Goal: Task Accomplishment & Management: Complete application form

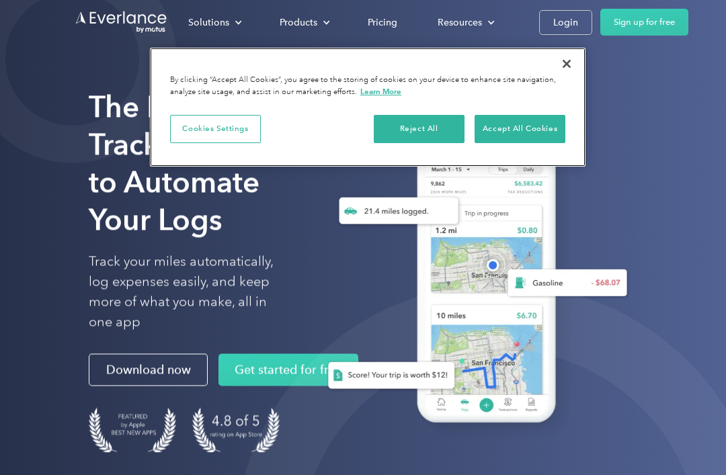
click at [437, 126] on button "Reject All" at bounding box center [419, 129] width 91 height 28
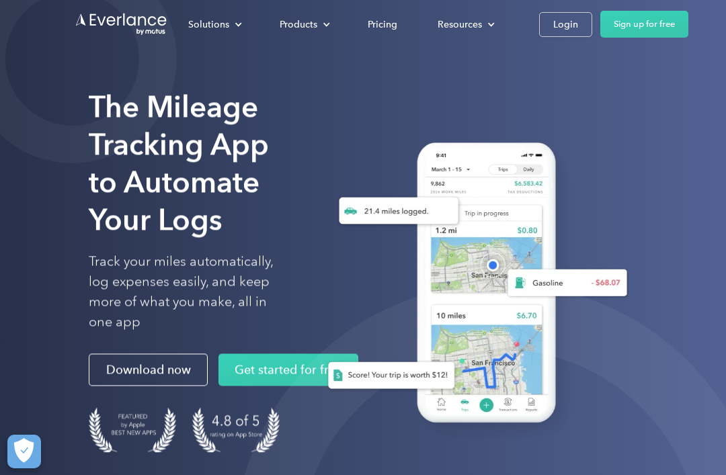
click at [573, 26] on div "Login" at bounding box center [565, 24] width 25 height 17
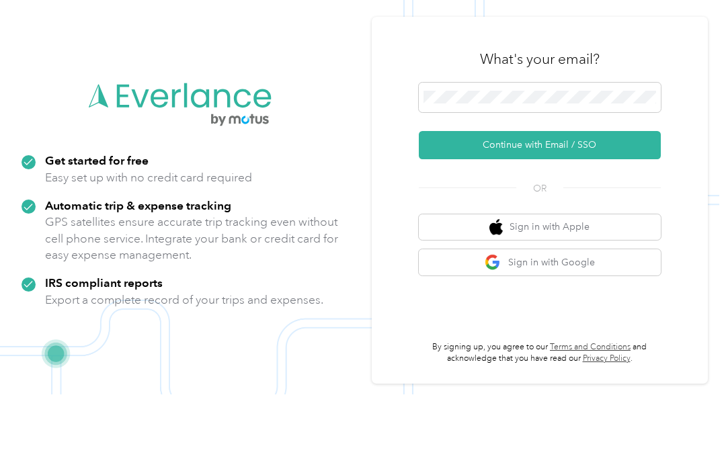
scroll to position [81, 0]
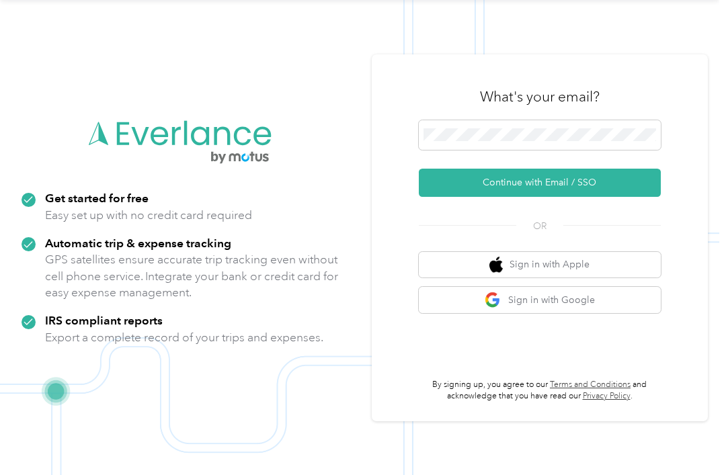
click at [605, 169] on button "Continue with Email / SSO" at bounding box center [540, 183] width 242 height 28
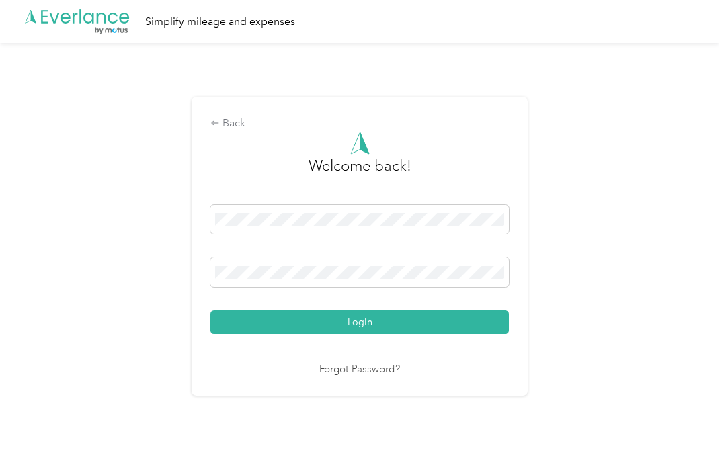
scroll to position [24, 0]
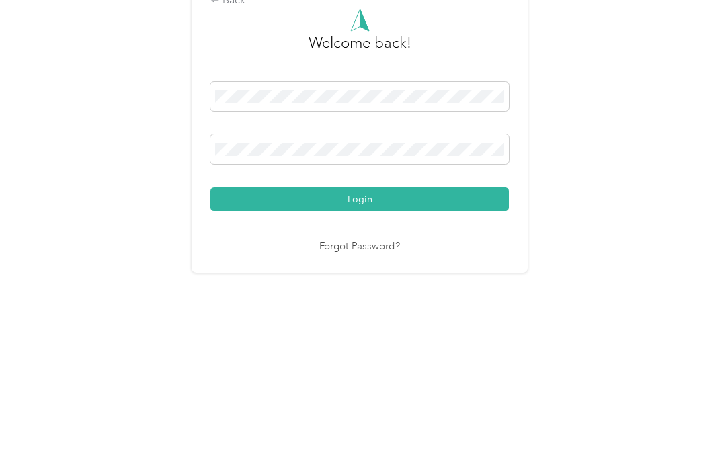
click at [363, 310] on button "Login" at bounding box center [359, 322] width 298 height 24
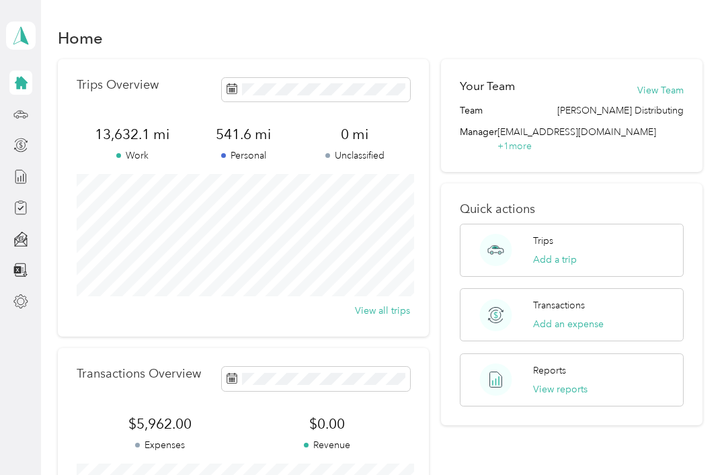
click at [9, 102] on div at bounding box center [20, 114] width 23 height 24
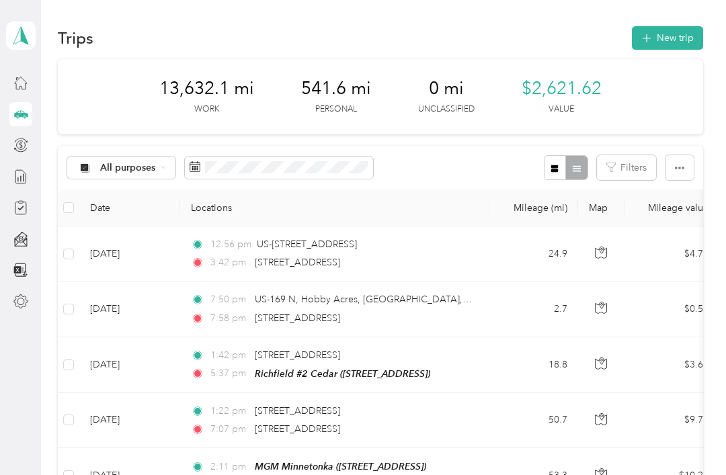
click at [11, 165] on div at bounding box center [20, 177] width 23 height 24
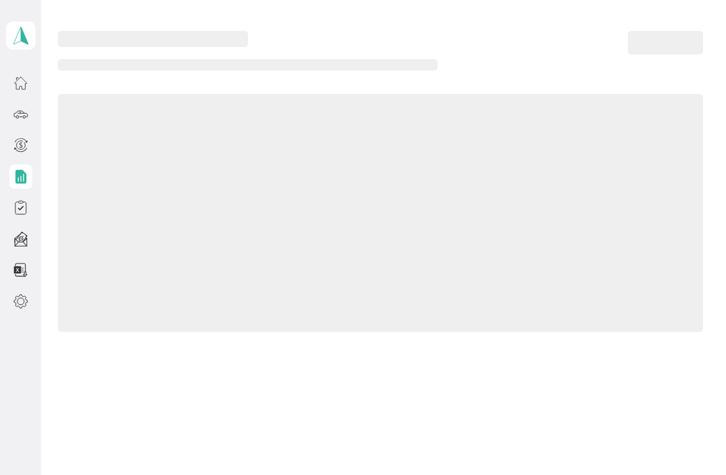
click at [13, 169] on icon at bounding box center [20, 176] width 15 height 15
click at [21, 200] on icon at bounding box center [20, 207] width 15 height 15
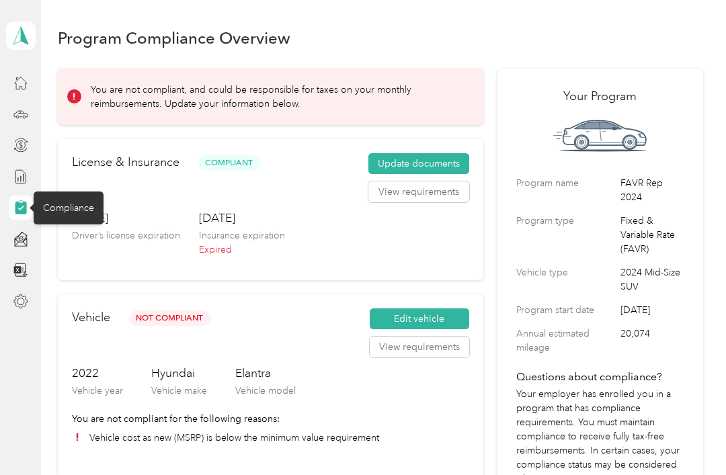
click at [440, 157] on button "Update documents" at bounding box center [418, 164] width 101 height 22
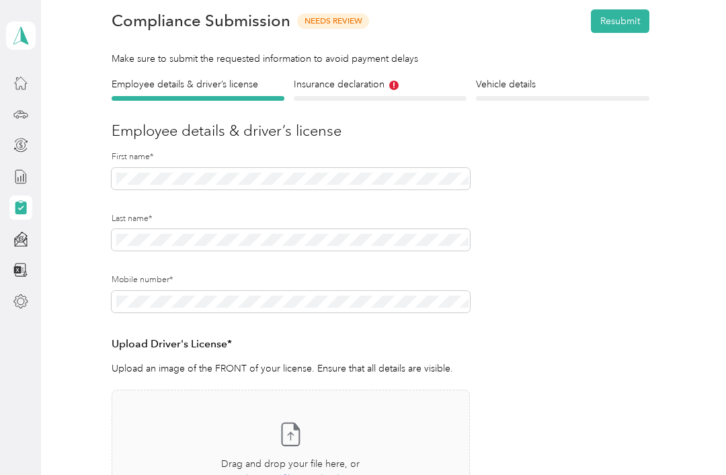
scroll to position [44, 0]
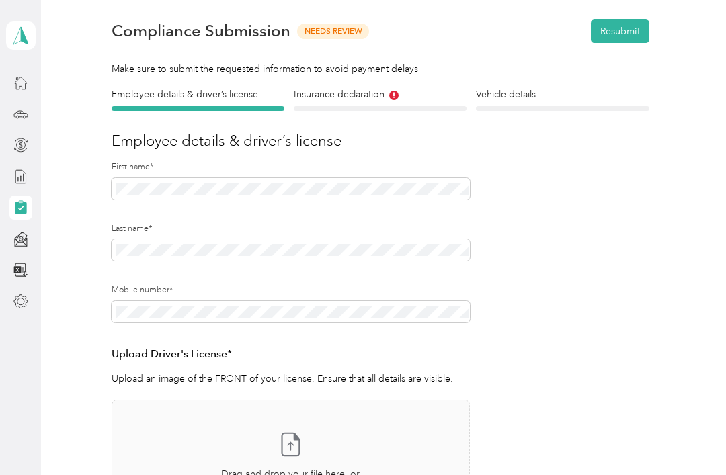
click at [397, 94] on icon at bounding box center [393, 95] width 9 height 9
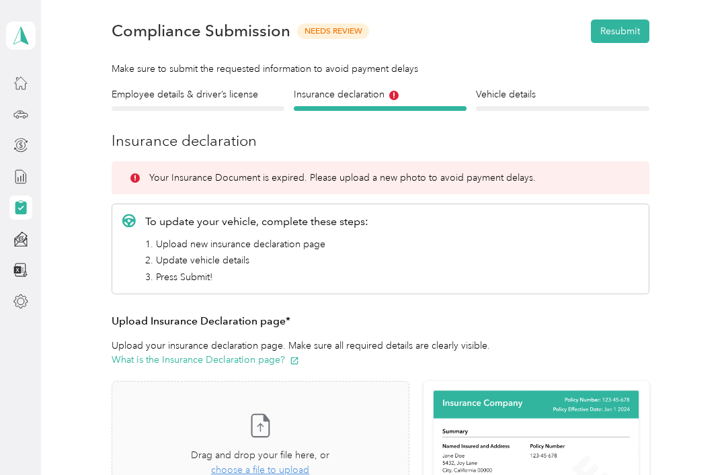
click at [235, 105] on div "Employee details & driver’s license License" at bounding box center [198, 99] width 173 height 24
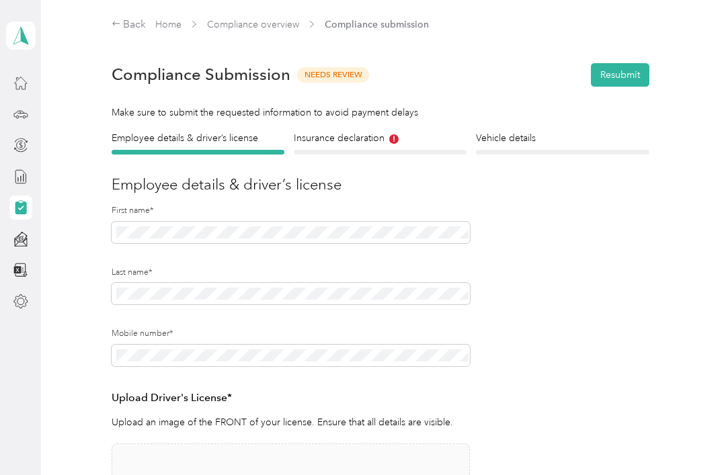
click at [382, 134] on h4 "Insurance declaration" at bounding box center [380, 138] width 173 height 14
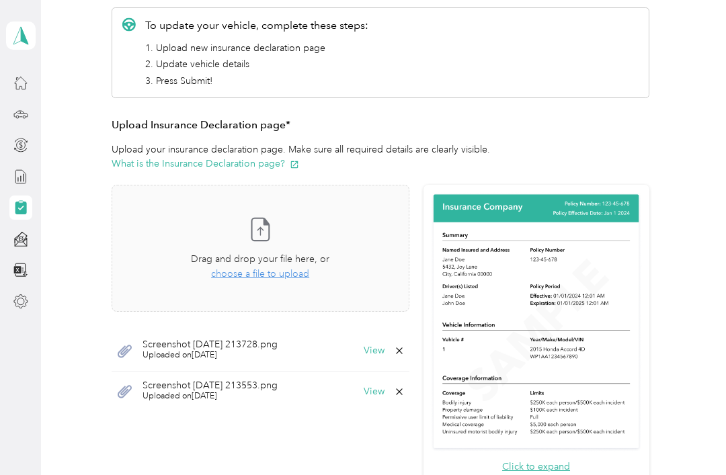
scroll to position [241, 0]
click at [244, 272] on span "choose a file to upload" at bounding box center [260, 272] width 98 height 11
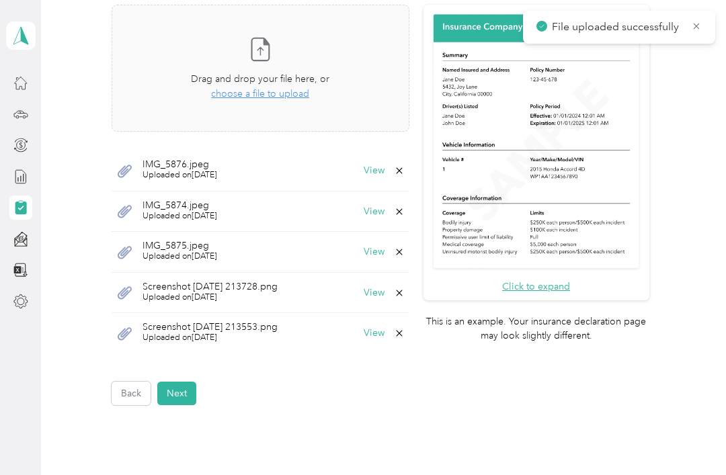
scroll to position [421, 0]
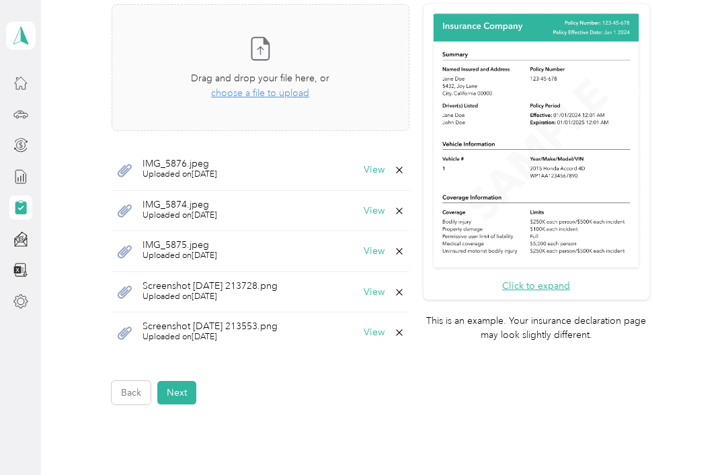
click at [175, 390] on button "Next" at bounding box center [176, 393] width 39 height 24
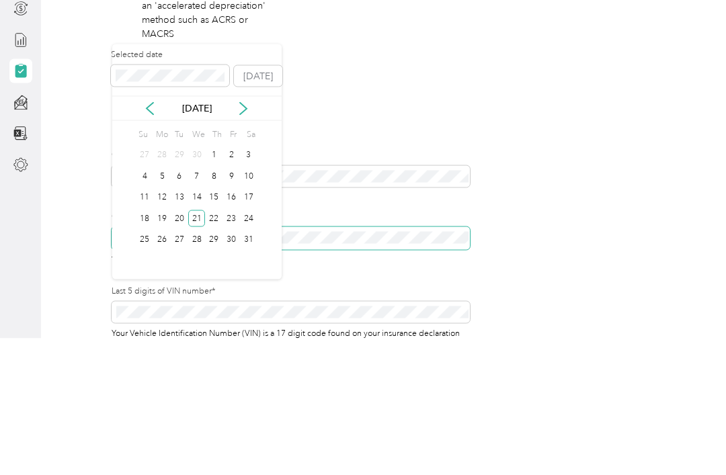
scroll to position [239, 0]
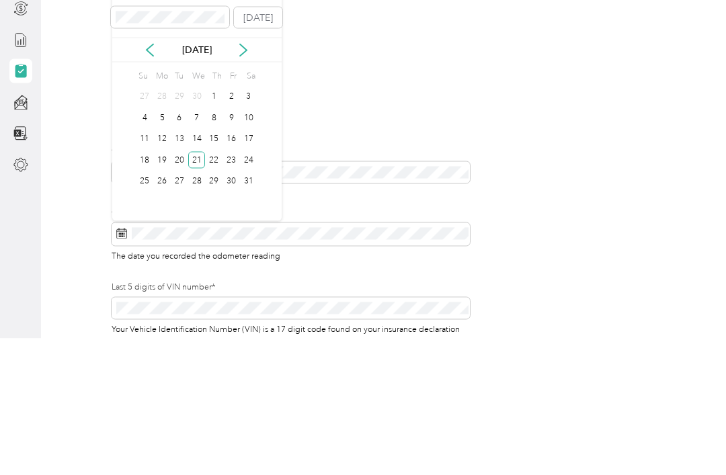
click at [239, 180] on icon at bounding box center [243, 186] width 13 height 13
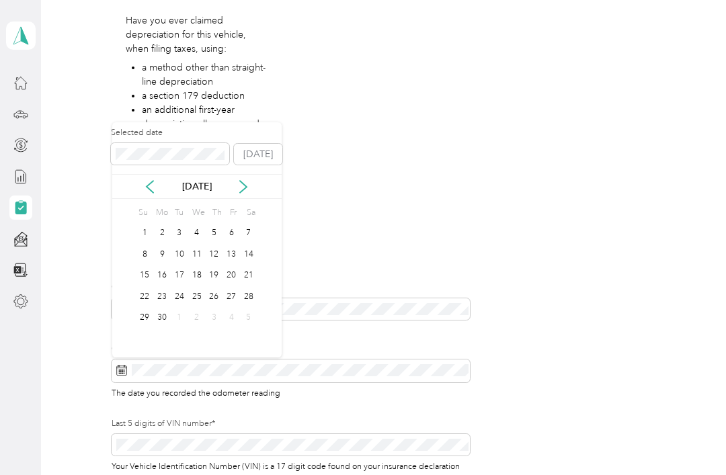
click at [237, 180] on icon at bounding box center [243, 186] width 13 height 13
click at [257, 144] on button "Today" at bounding box center [258, 155] width 48 height 22
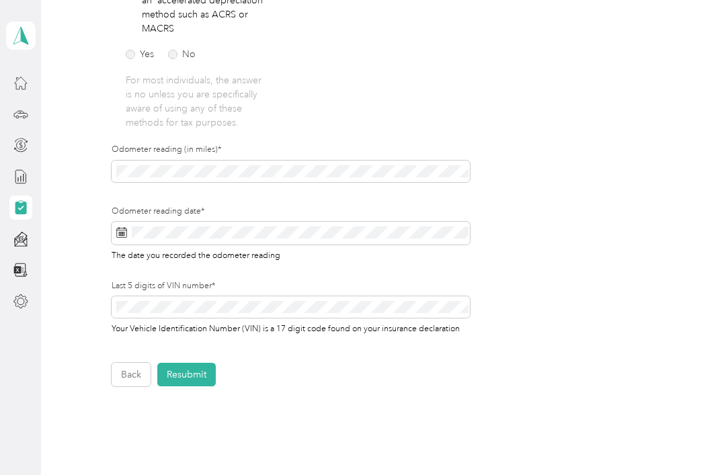
click at [189, 363] on button "Resubmit" at bounding box center [186, 375] width 58 height 24
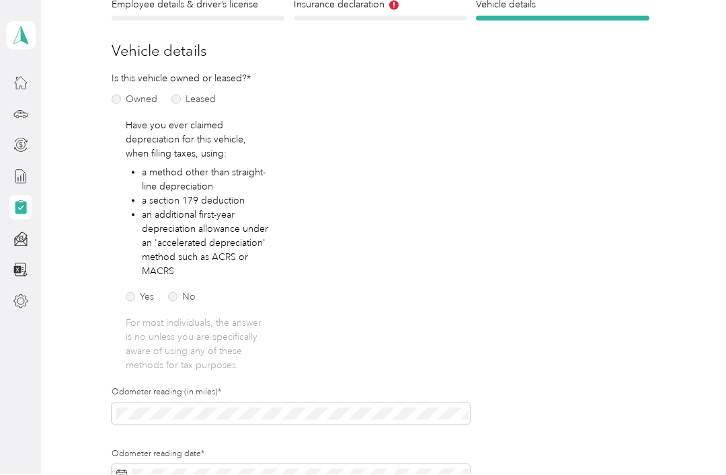
scroll to position [1, 0]
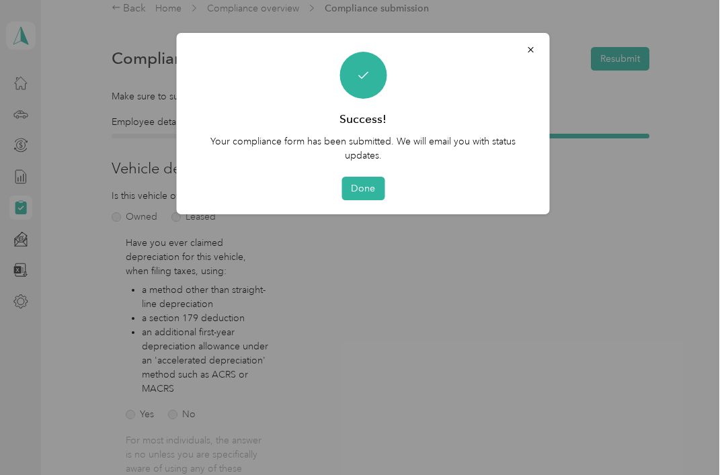
click at [362, 185] on button "Done" at bounding box center [362, 189] width 43 height 24
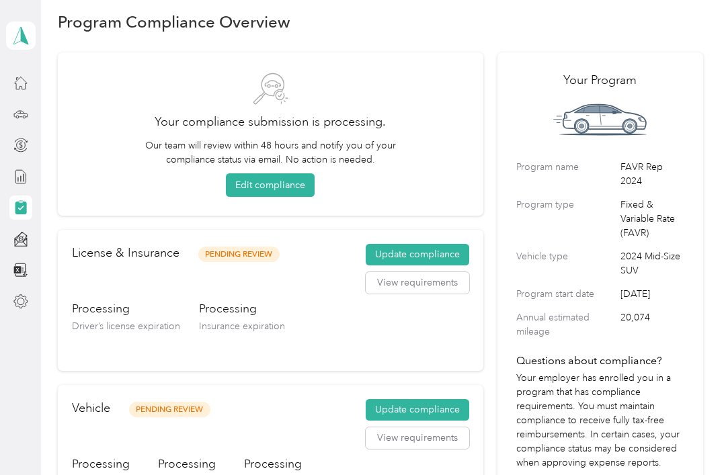
click at [18, 233] on icon at bounding box center [20, 239] width 15 height 15
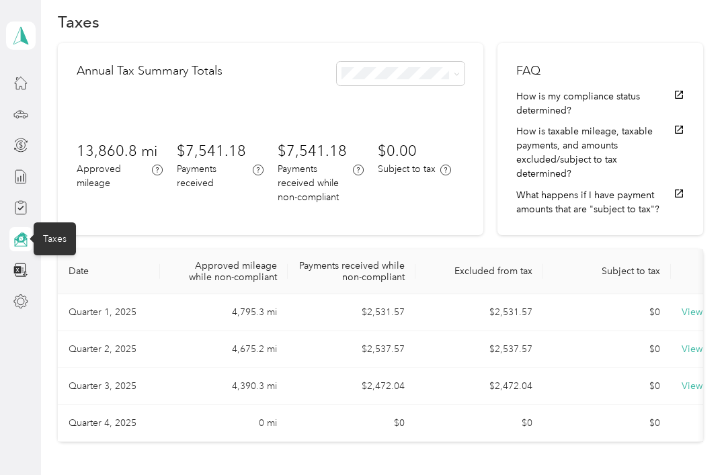
click at [13, 259] on div at bounding box center [20, 270] width 23 height 24
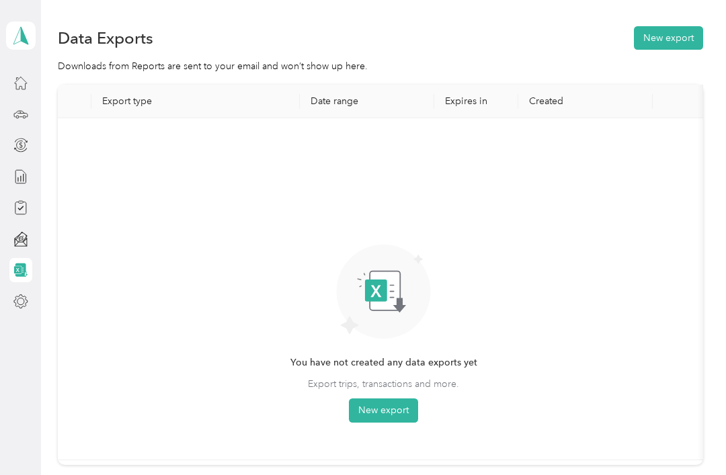
click at [22, 143] on icon at bounding box center [20, 145] width 15 height 15
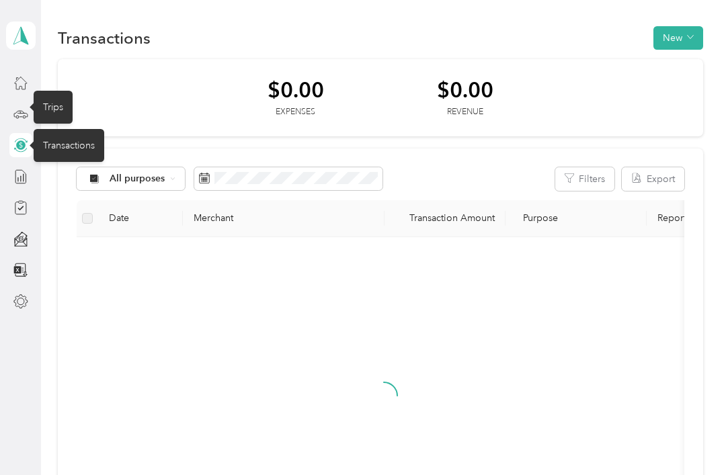
click at [21, 114] on icon at bounding box center [20, 114] width 15 height 15
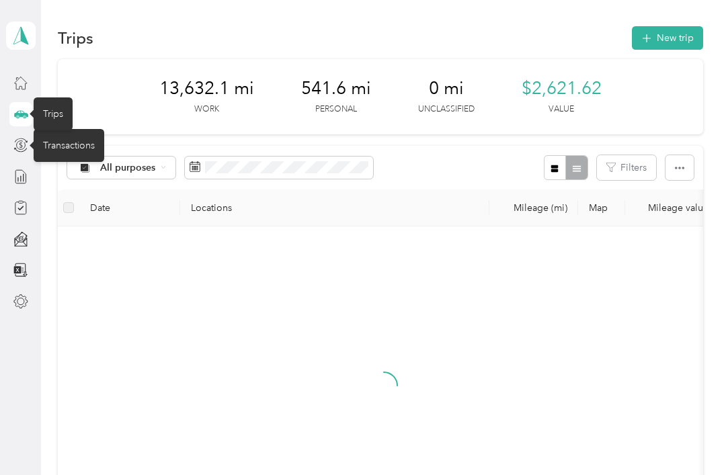
click at [23, 86] on icon at bounding box center [20, 82] width 15 height 15
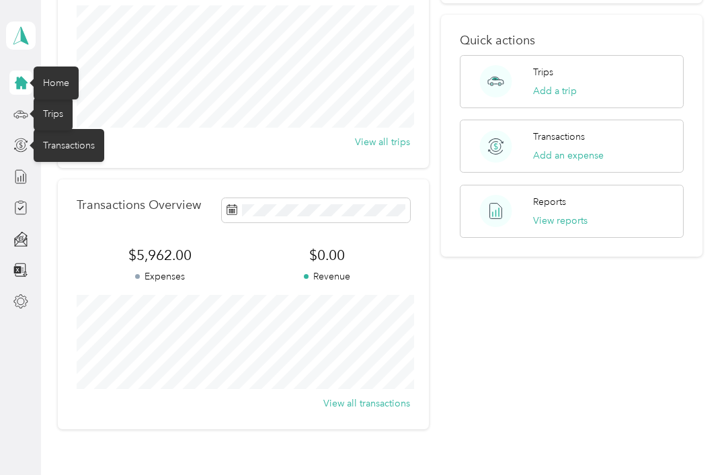
click at [13, 171] on icon at bounding box center [20, 176] width 15 height 15
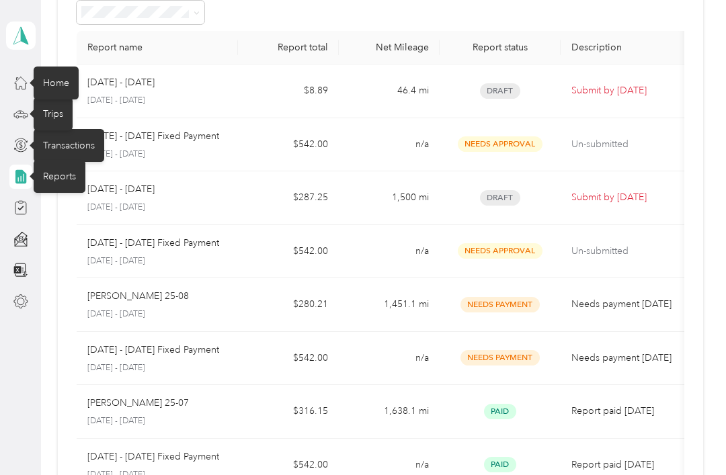
scroll to position [77, 0]
click at [644, 199] on p "Submit by Oct. 4, 2025" at bounding box center [627, 197] width 113 height 15
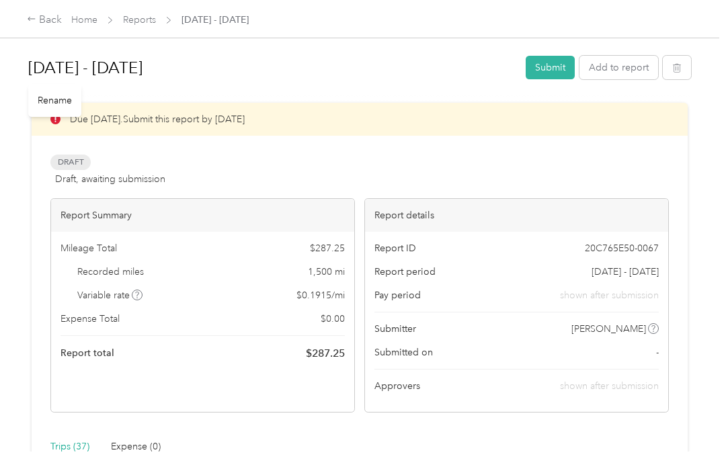
click at [78, 63] on h1 "Sep 1 - 30, 2025" at bounding box center [272, 68] width 488 height 32
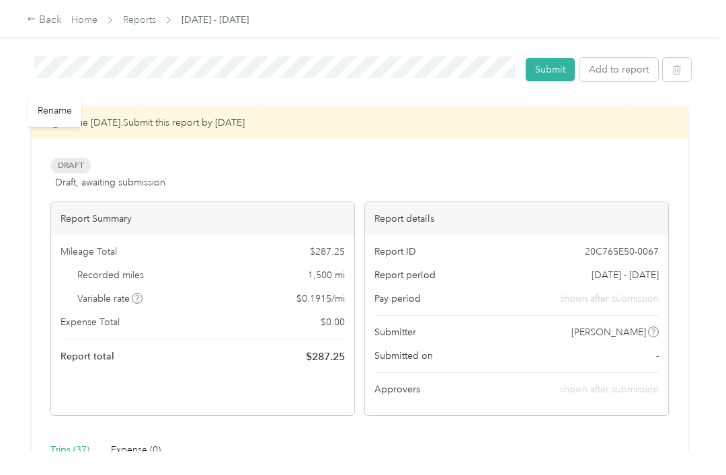
click at [46, 109] on div "Rename" at bounding box center [54, 110] width 53 height 33
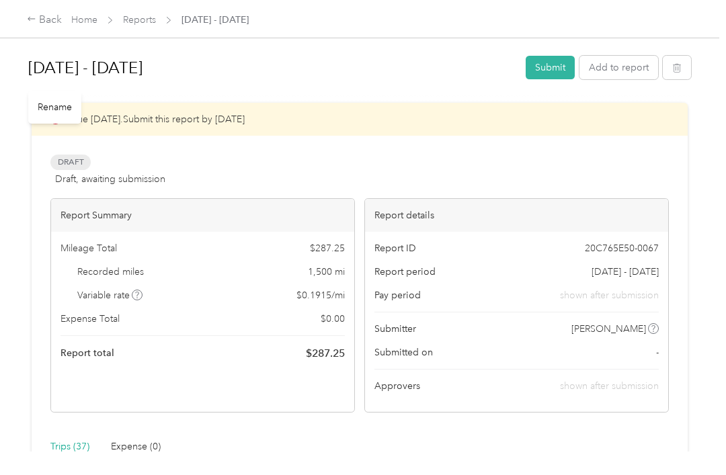
click at [108, 56] on h1 "Sep 1 - 30, 2025" at bounding box center [272, 68] width 488 height 32
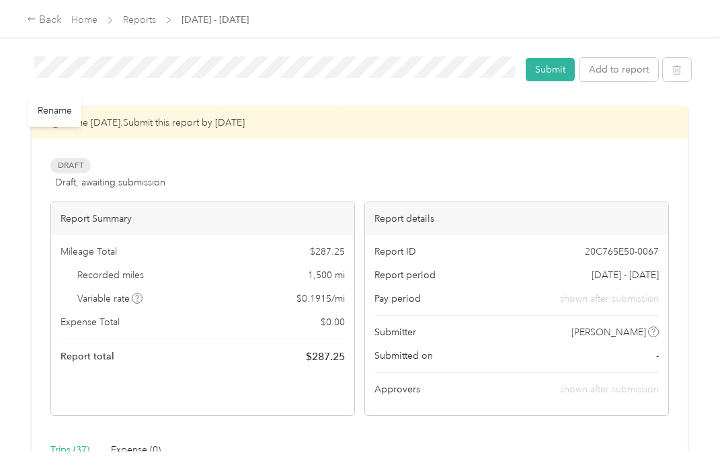
click at [557, 70] on button "Submit" at bounding box center [549, 70] width 49 height 24
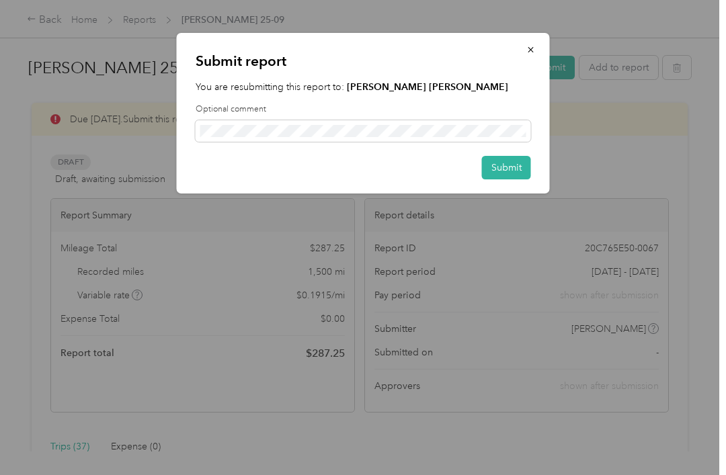
click at [524, 166] on button "Submit" at bounding box center [506, 168] width 49 height 24
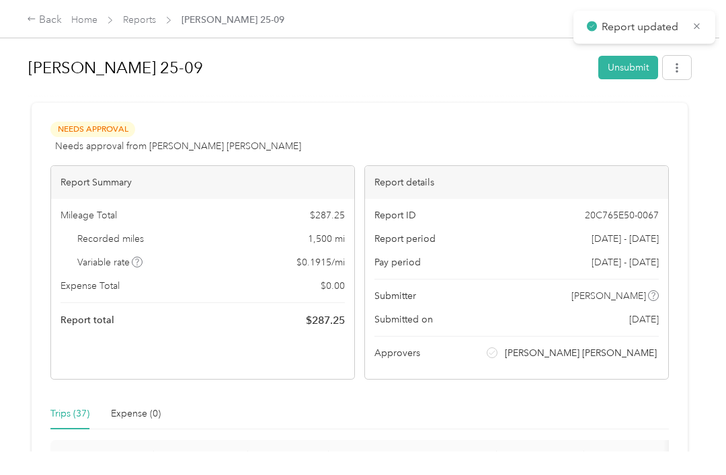
click at [701, 19] on span "Report updated" at bounding box center [644, 27] width 115 height 17
click at [697, 28] on icon at bounding box center [696, 26] width 6 height 6
click at [76, 10] on div "Back Home Reports Guy Gardner 25-09" at bounding box center [363, 19] width 726 height 38
